Goal: Check status

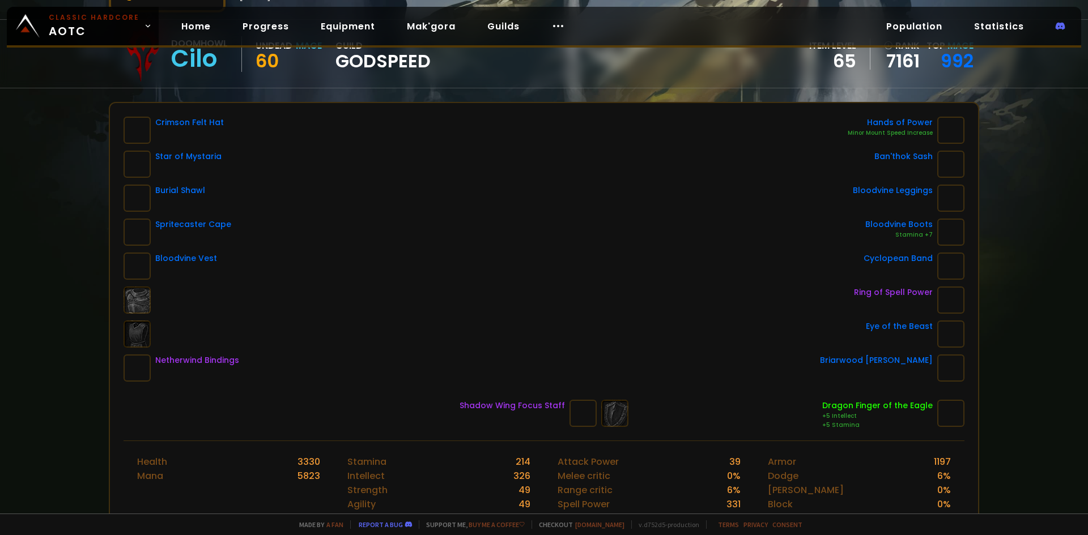
scroll to position [227, 0]
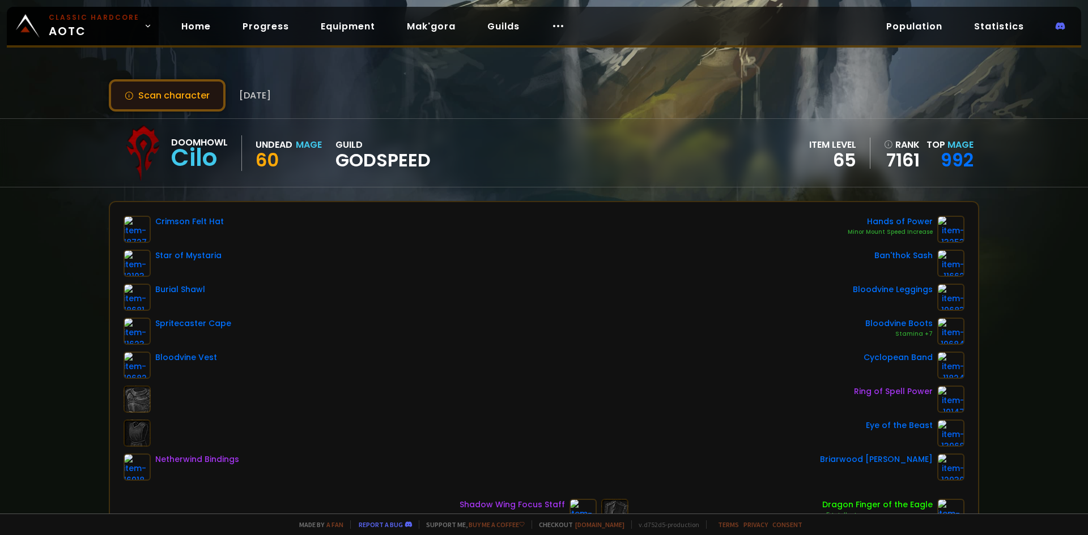
click at [203, 90] on button "Scan character" at bounding box center [167, 95] width 117 height 32
click at [180, 89] on button "Scan character" at bounding box center [167, 95] width 117 height 32
